Goal: Information Seeking & Learning: Compare options

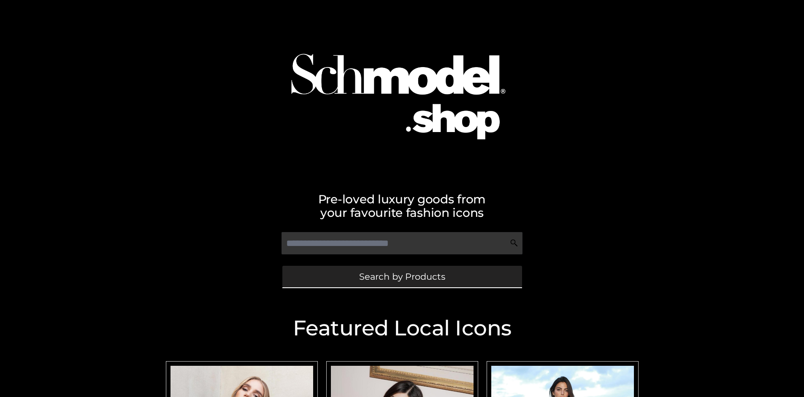
click at [402, 276] on span "Search by Products" at bounding box center [402, 276] width 86 height 9
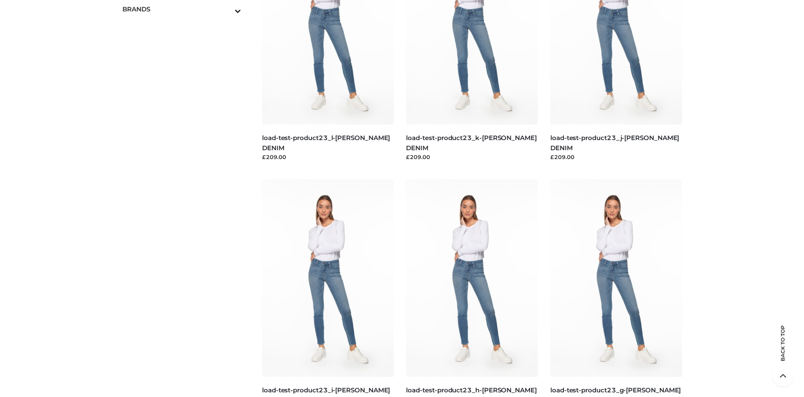
click at [186, 22] on span "OPP SWIMWEAR" at bounding box center [186, 27] width 111 height 10
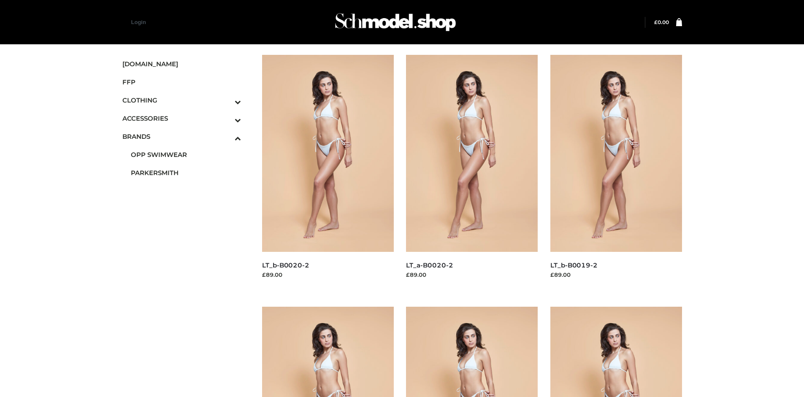
scroll to position [649, 0]
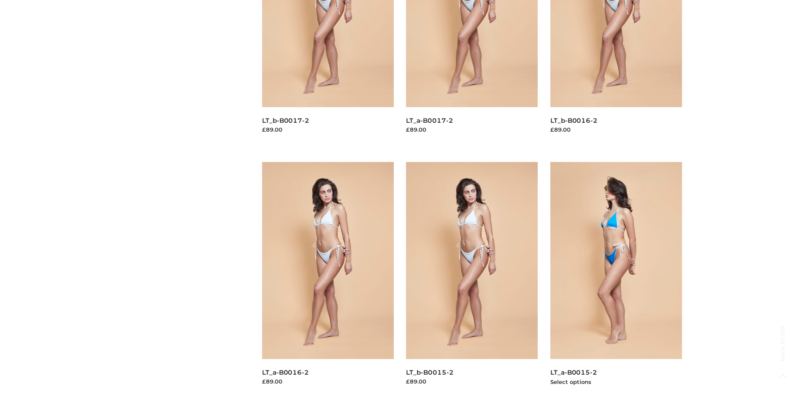
click at [616, 279] on img at bounding box center [616, 260] width 132 height 197
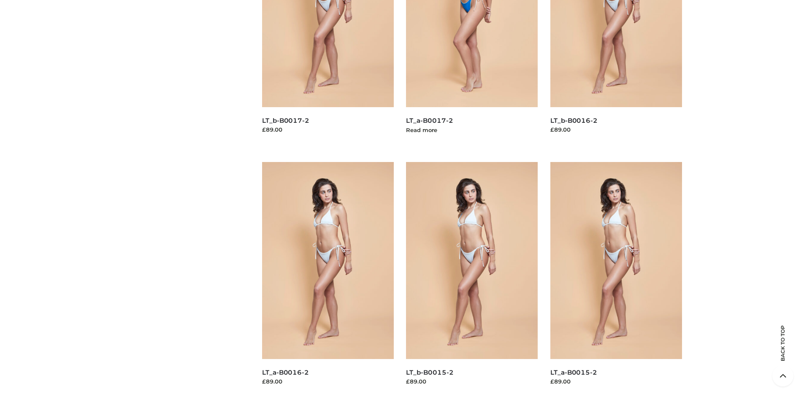
scroll to position [397, 0]
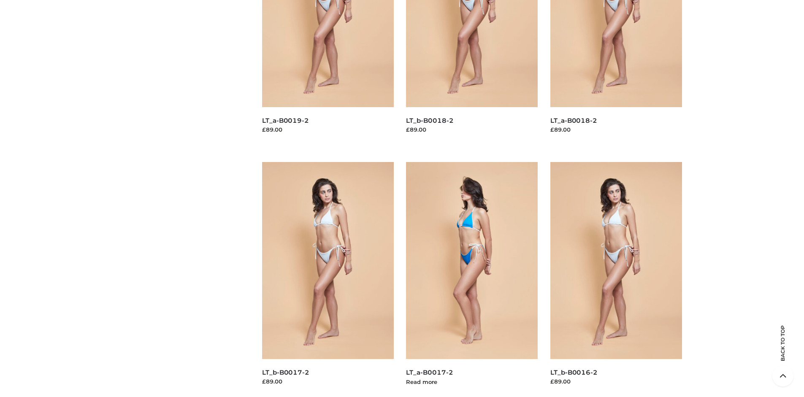
click at [472, 279] on img at bounding box center [472, 260] width 132 height 197
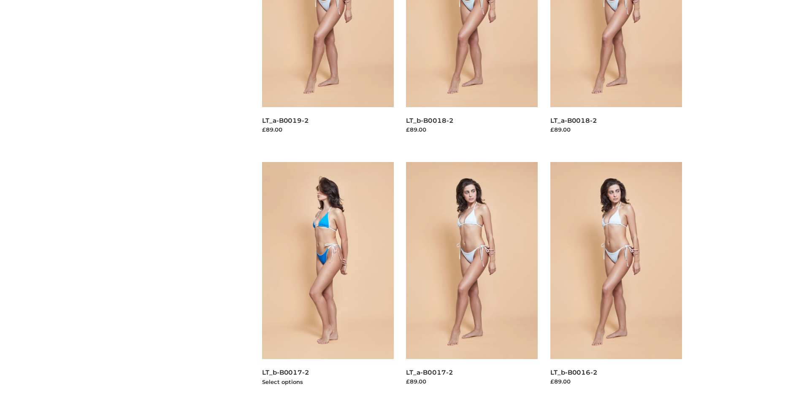
click at [327, 279] on img at bounding box center [328, 260] width 132 height 197
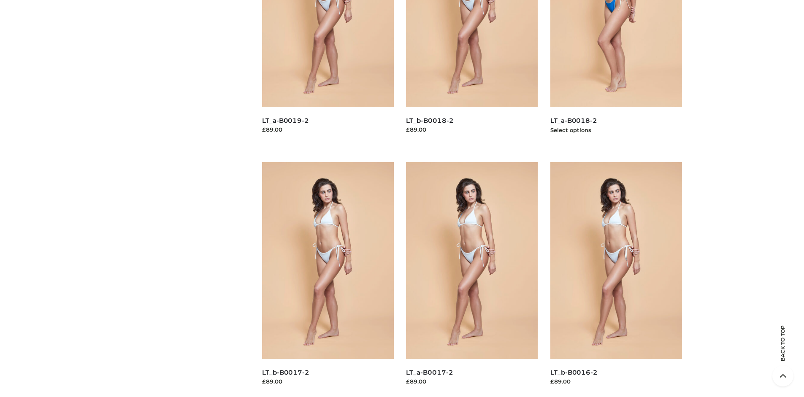
scroll to position [0, 0]
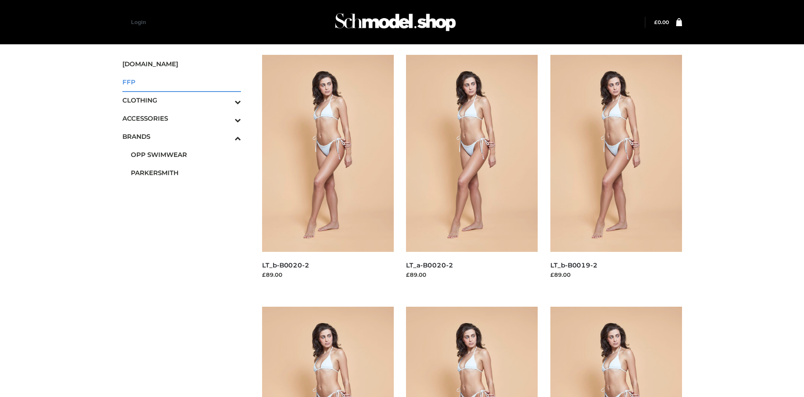
click at [181, 82] on span "FFP" at bounding box center [181, 82] width 119 height 10
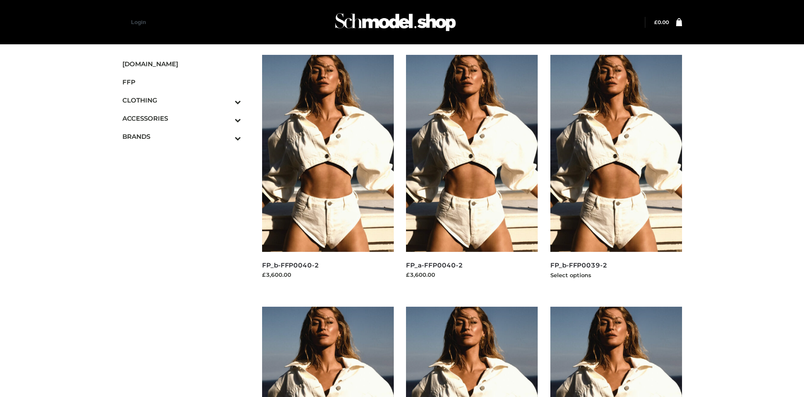
click at [616, 172] on img at bounding box center [616, 153] width 132 height 197
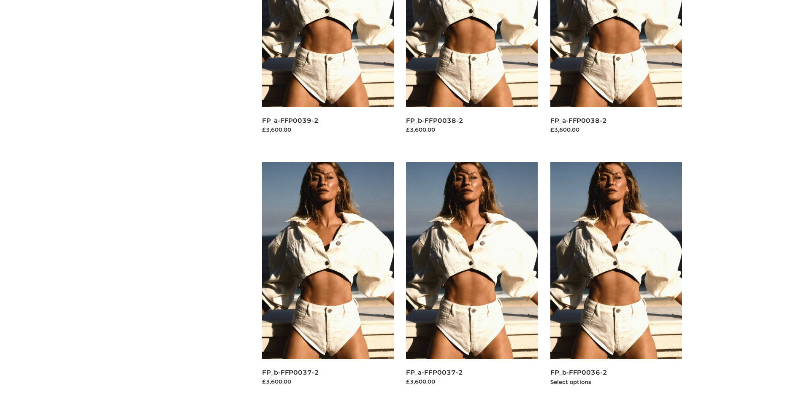
click at [616, 279] on img at bounding box center [616, 260] width 132 height 197
click at [472, 279] on img at bounding box center [472, 260] width 132 height 197
click at [327, 279] on img at bounding box center [328, 260] width 132 height 197
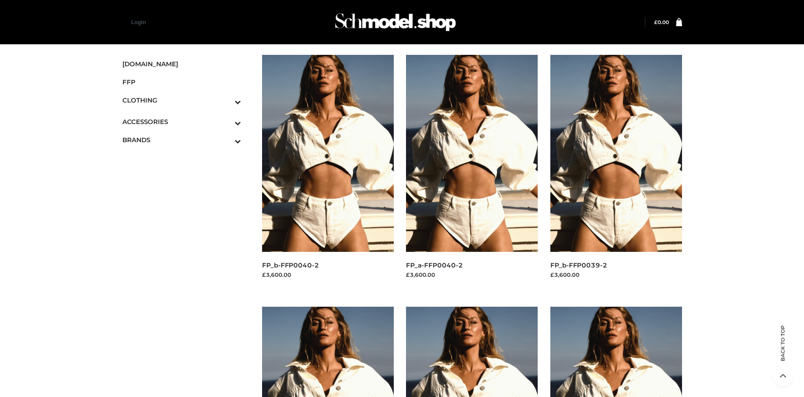
click at [186, 114] on span "DRESSES" at bounding box center [186, 119] width 111 height 10
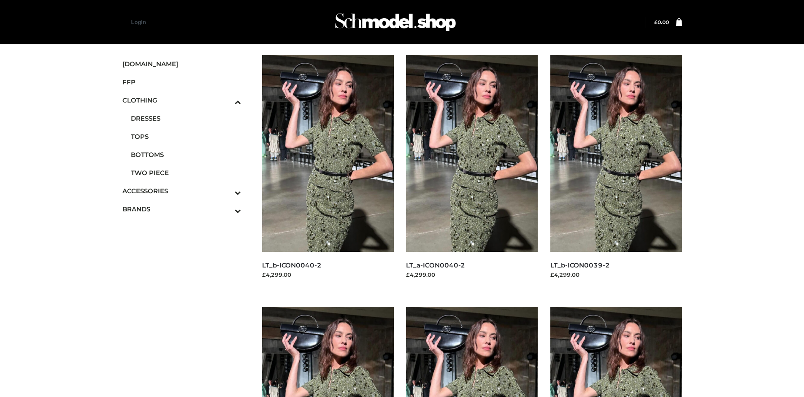
scroll to position [649, 0]
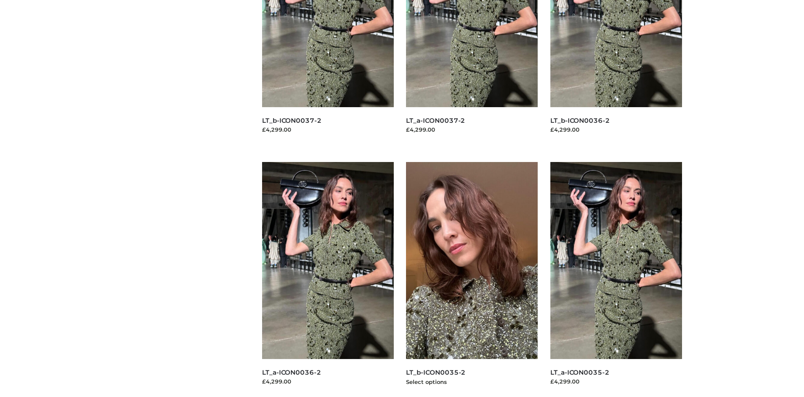
click at [472, 279] on img at bounding box center [472, 260] width 132 height 197
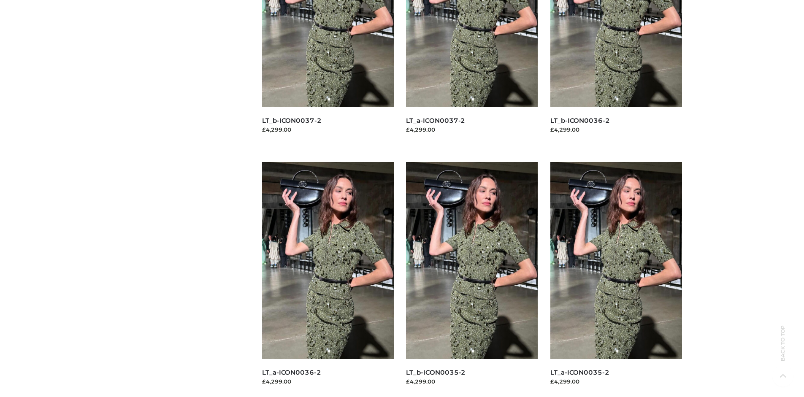
scroll to position [0, 0]
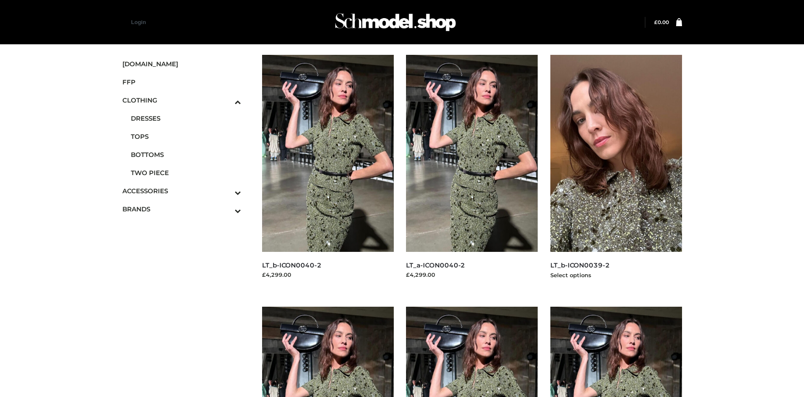
click at [616, 172] on img at bounding box center [616, 153] width 132 height 197
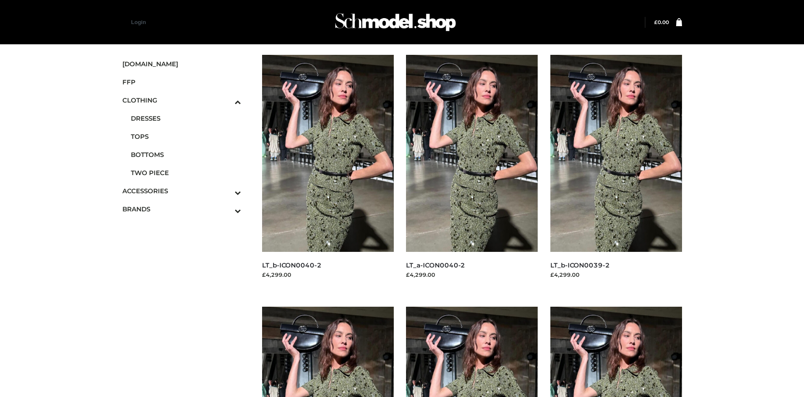
scroll to position [649, 0]
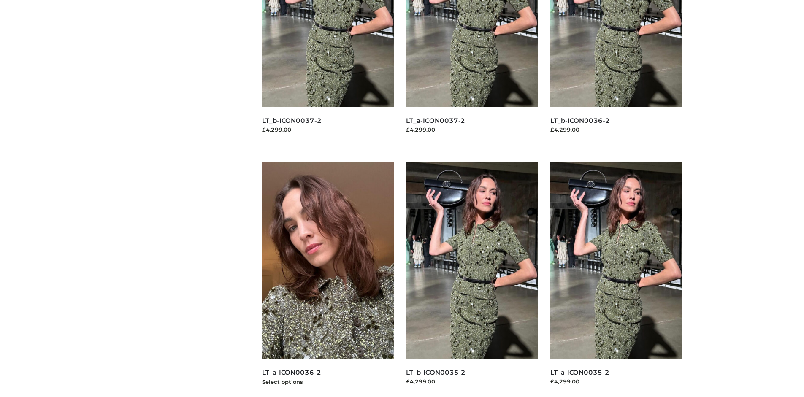
click at [327, 279] on img at bounding box center [328, 260] width 132 height 197
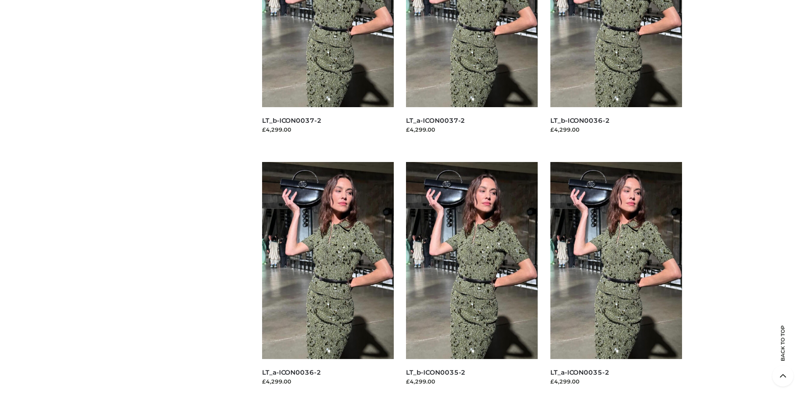
scroll to position [0, 0]
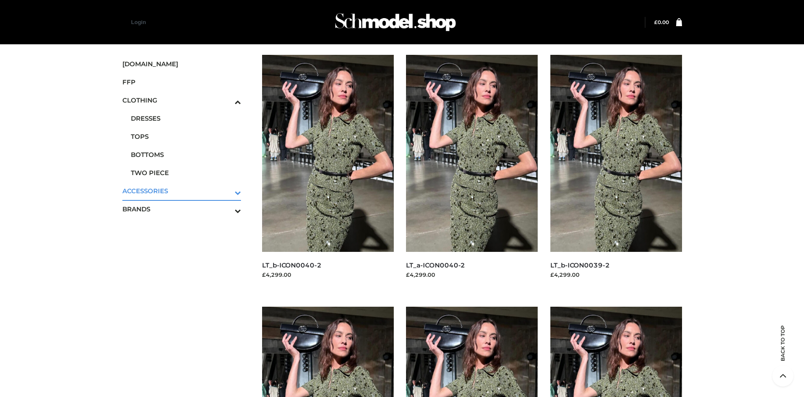
click at [226, 191] on icon "Toggle Submenu" at bounding box center [193, 193] width 95 height 10
click at [0, 0] on span "BAGS" at bounding box center [0, 0] width 0 height 0
